Goal: Task Accomplishment & Management: Manage account settings

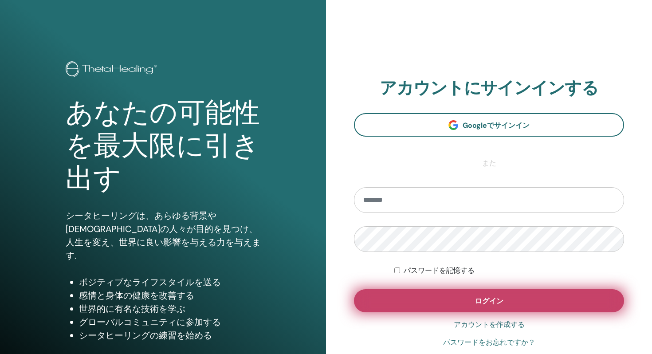
type input "**********"
click at [424, 296] on button "ログイン" at bounding box center [489, 300] width 270 height 23
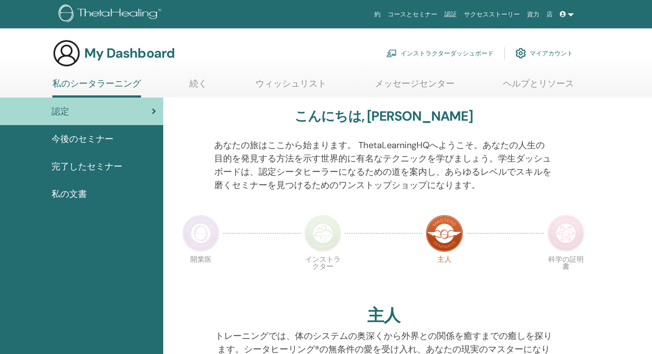
click at [481, 52] on link "インストラクターダッシュボード" at bounding box center [439, 53] width 107 height 20
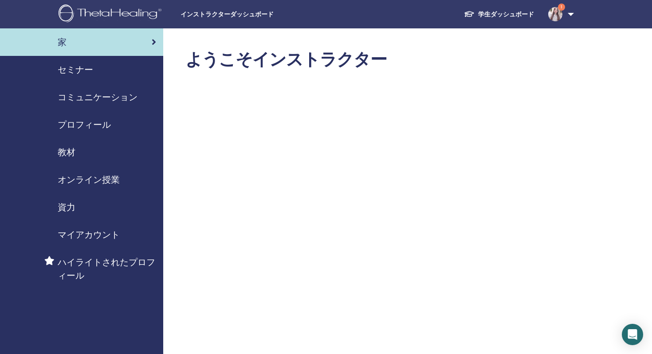
click at [86, 72] on span "セミナー" at bounding box center [75, 69] width 35 height 13
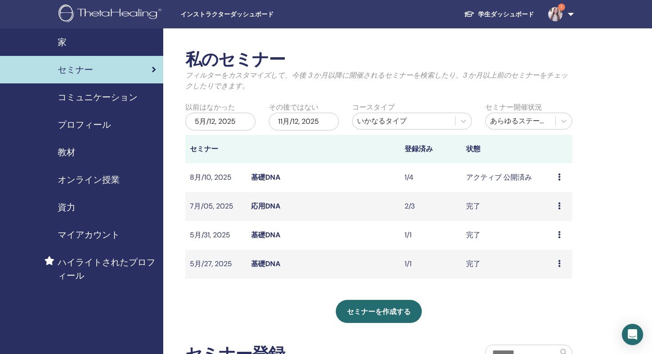
click at [560, 177] on icon at bounding box center [559, 176] width 3 height 7
click at [511, 183] on td "アクティブ 公開済み" at bounding box center [508, 177] width 92 height 29
click at [491, 175] on td "アクティブ 公開済み" at bounding box center [508, 177] width 92 height 29
click at [264, 176] on link "基礎DNA" at bounding box center [265, 177] width 29 height 9
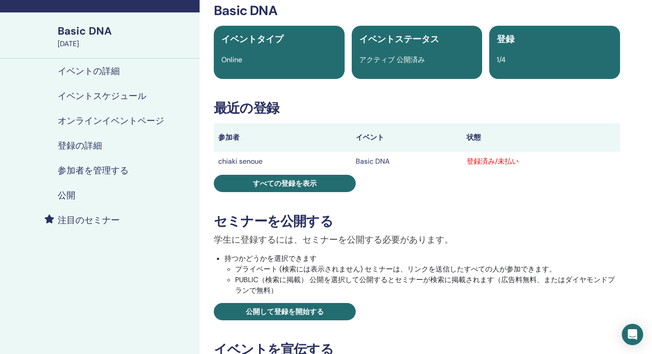
scroll to position [86, 0]
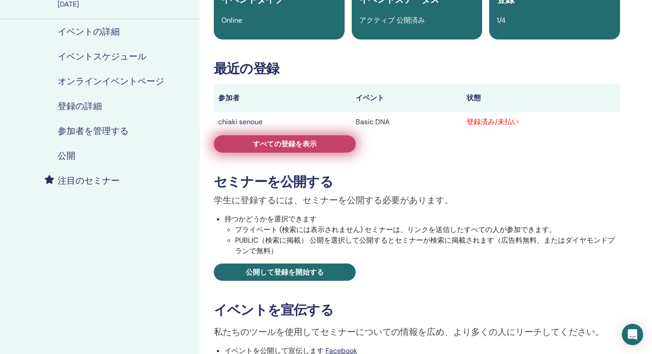
click at [331, 137] on link "すべての登録を表示" at bounding box center [285, 143] width 142 height 17
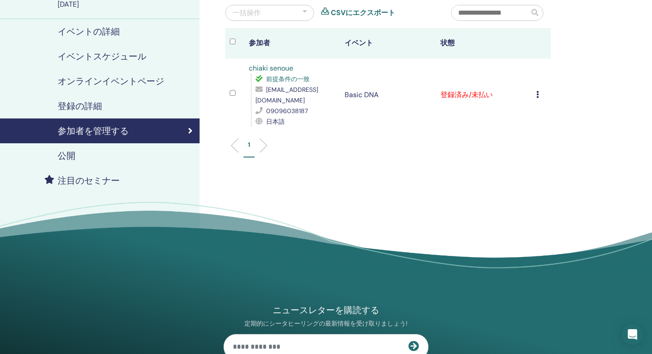
click at [537, 97] on icon at bounding box center [537, 94] width 3 height 7
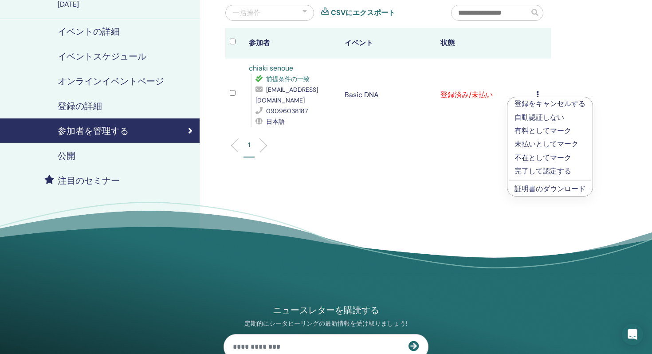
click at [549, 170] on p "完了して認定する" at bounding box center [549, 171] width 71 height 11
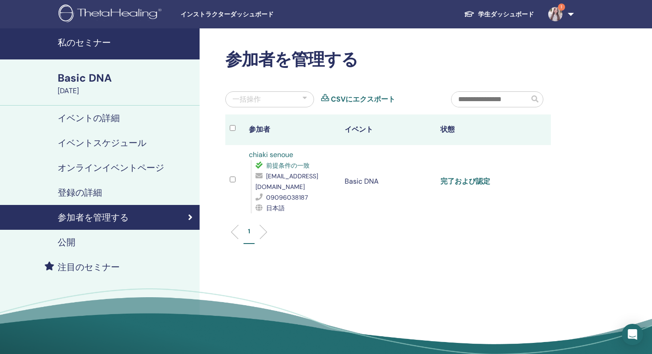
click at [465, 182] on link "完了および認定" at bounding box center [465, 180] width 50 height 9
click at [106, 120] on h4 "イベントの詳細" at bounding box center [89, 118] width 62 height 11
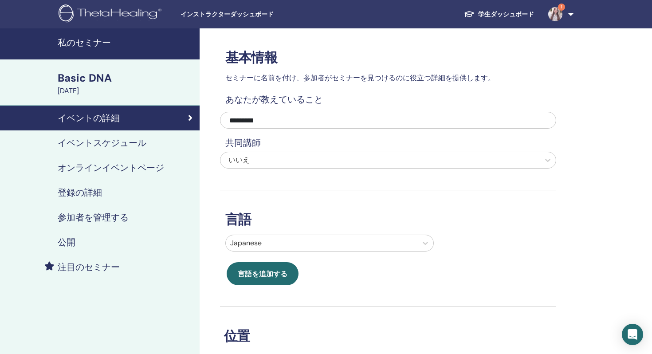
click at [104, 159] on link "オンラインイベントページ" at bounding box center [100, 167] width 200 height 25
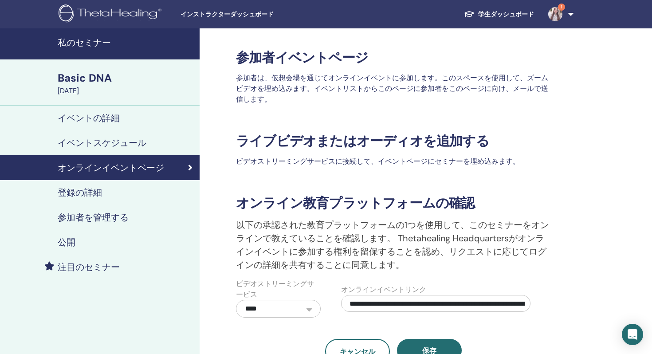
click at [102, 190] on div "登録の詳細" at bounding box center [99, 192] width 185 height 11
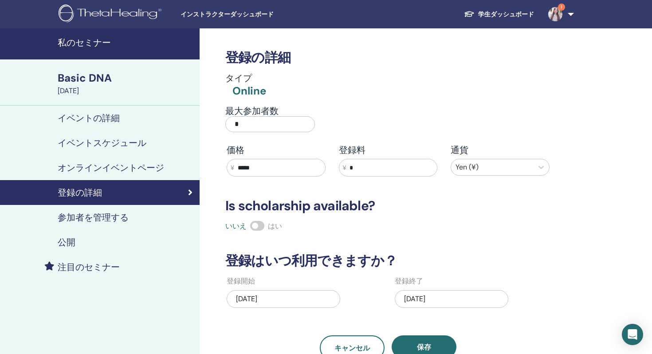
click at [101, 218] on h4 "参加者を管理する" at bounding box center [93, 217] width 71 height 11
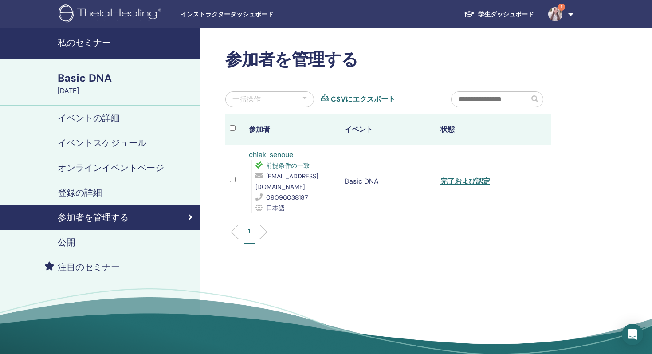
click at [82, 113] on h4 "イベントの詳細" at bounding box center [89, 118] width 62 height 11
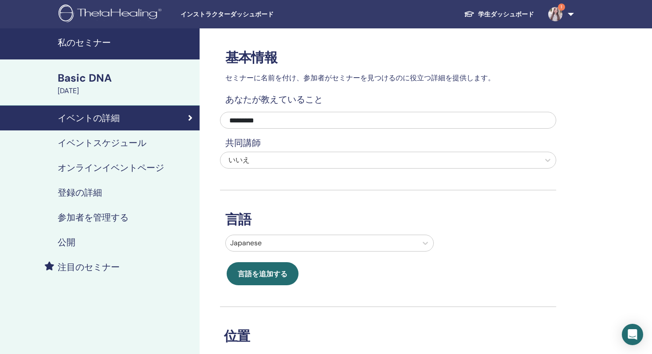
click at [80, 266] on h4 "注目のセミナー" at bounding box center [89, 267] width 62 height 11
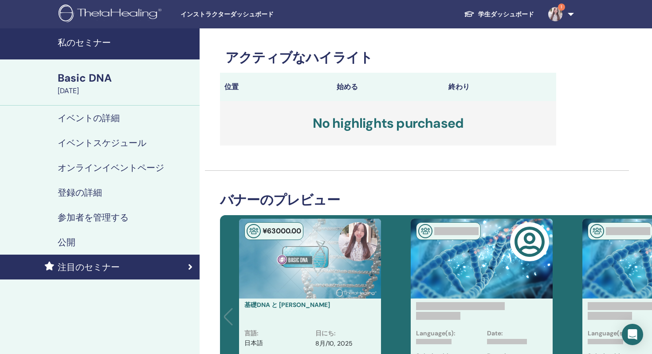
click at [557, 12] on img at bounding box center [555, 14] width 14 height 14
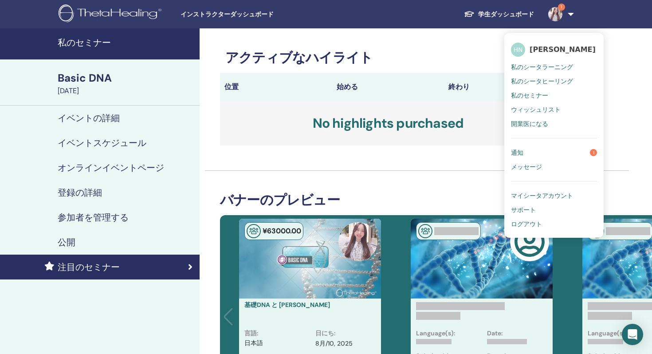
click at [541, 69] on span "私のシータラーニング" at bounding box center [542, 67] width 62 height 8
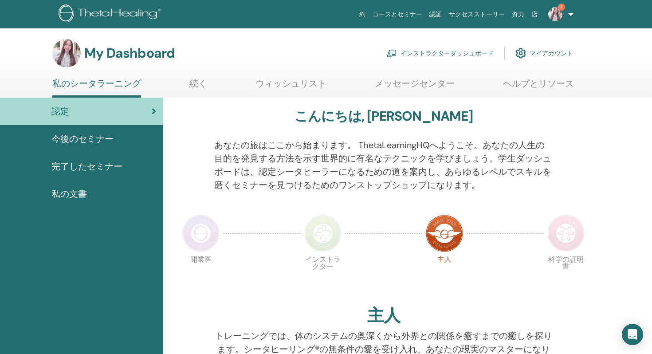
click at [556, 16] on img at bounding box center [555, 14] width 14 height 14
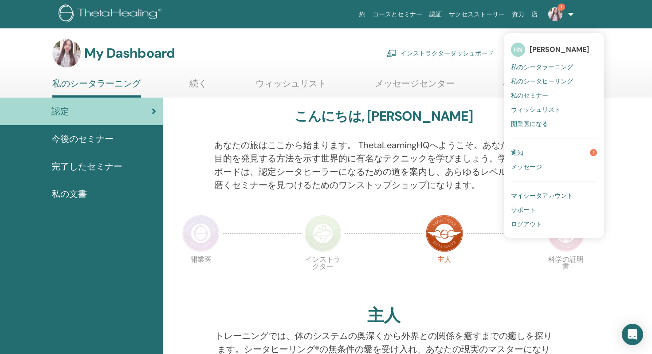
click at [466, 55] on link "インストラクターダッシュボード" at bounding box center [439, 53] width 107 height 20
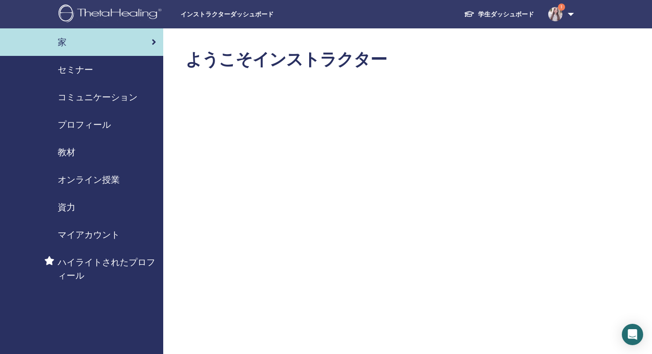
click at [128, 98] on span "コミュニケーション" at bounding box center [98, 96] width 80 height 13
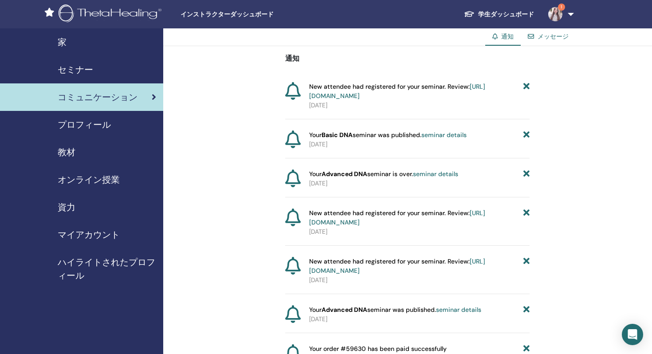
click at [104, 125] on span "プロフィール" at bounding box center [84, 124] width 53 height 13
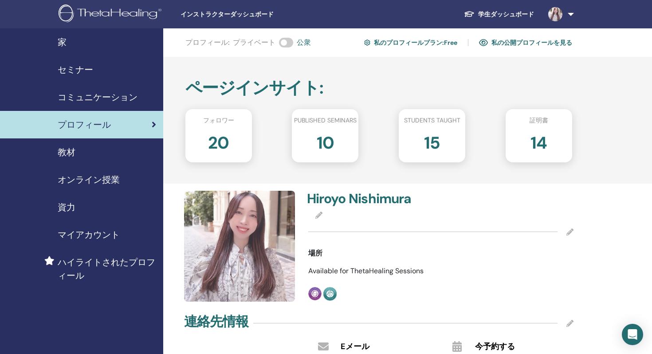
click at [91, 69] on span "セミナー" at bounding box center [75, 69] width 35 height 13
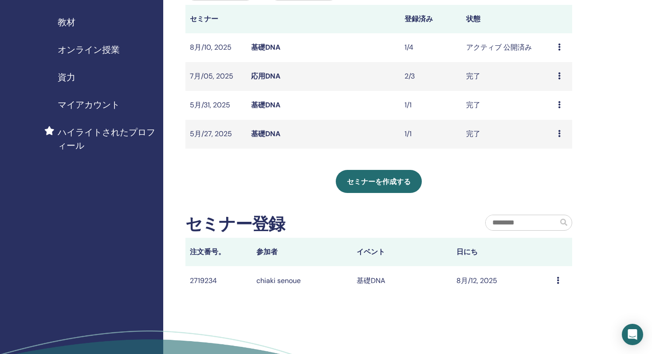
scroll to position [88, 0]
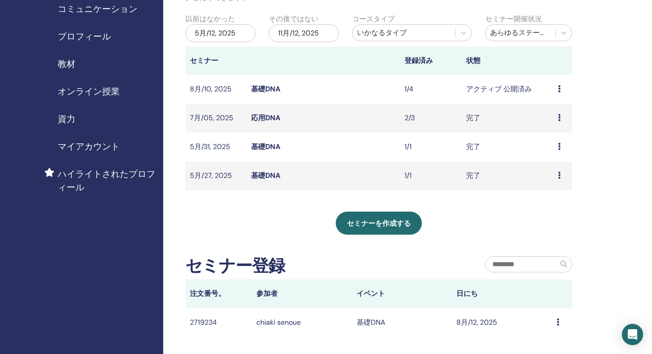
click at [558, 87] on icon at bounding box center [559, 88] width 3 height 7
click at [502, 86] on td "アクティブ 公開済み" at bounding box center [508, 89] width 92 height 29
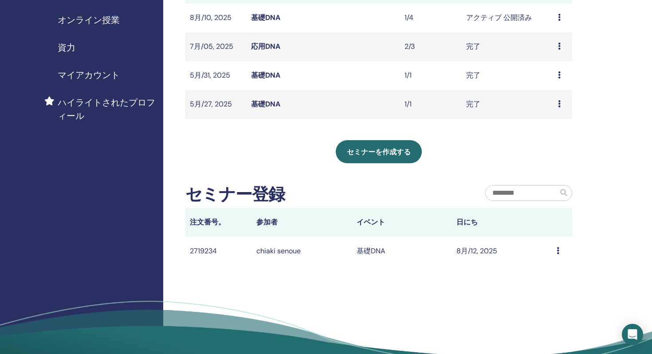
scroll to position [196, 0]
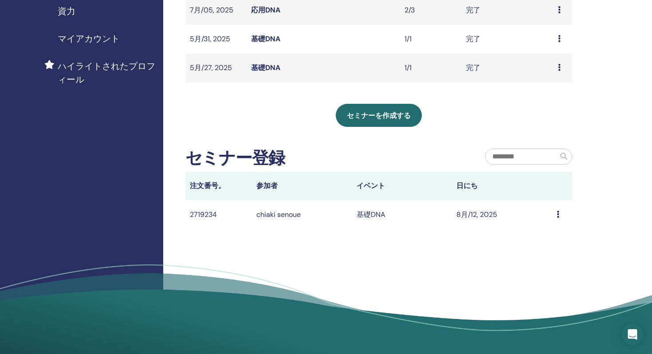
click at [557, 216] on icon at bounding box center [558, 214] width 3 height 7
click at [505, 206] on td "8月/12, 2025" at bounding box center [502, 214] width 100 height 29
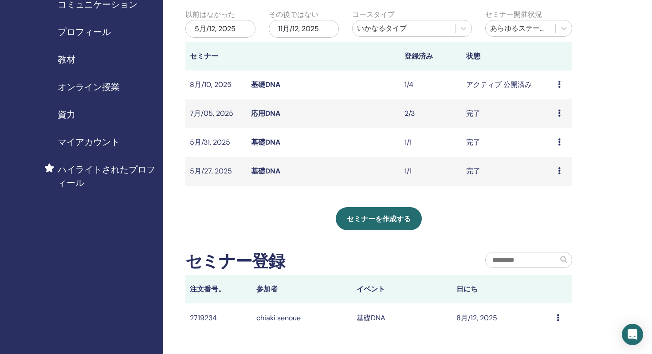
scroll to position [0, 0]
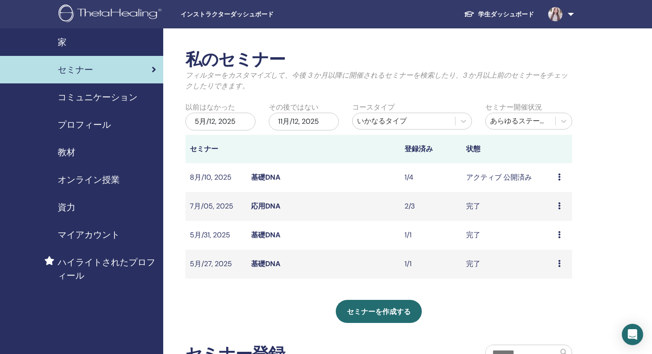
click at [252, 176] on link "基礎DNA" at bounding box center [265, 177] width 29 height 9
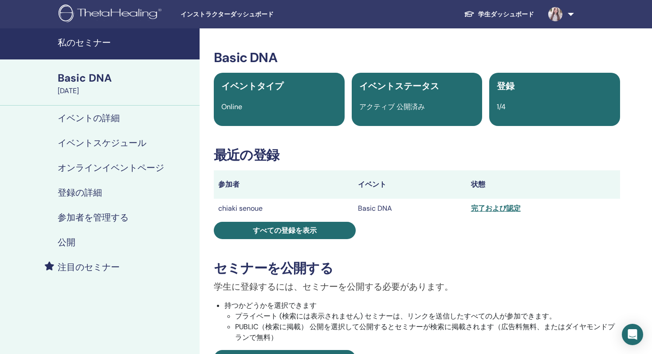
click at [498, 206] on div "完了および認定" at bounding box center [543, 208] width 145 height 11
click at [488, 210] on div "完了および認定" at bounding box center [543, 208] width 145 height 11
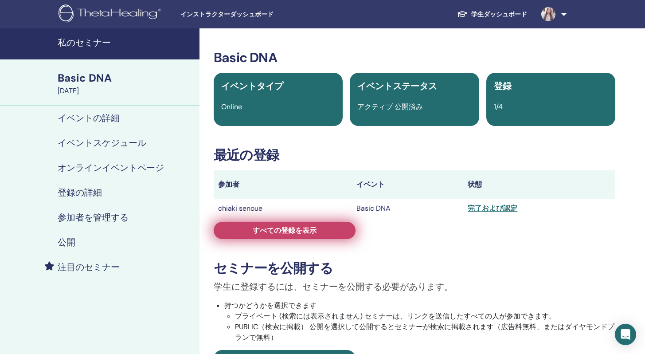
click at [330, 233] on link "すべての登録を表示" at bounding box center [285, 230] width 142 height 17
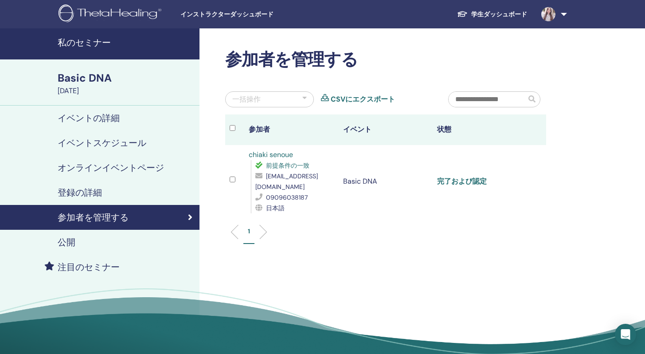
click at [462, 180] on link "完了および認定" at bounding box center [462, 180] width 50 height 9
